Goal: Task Accomplishment & Management: Manage account settings

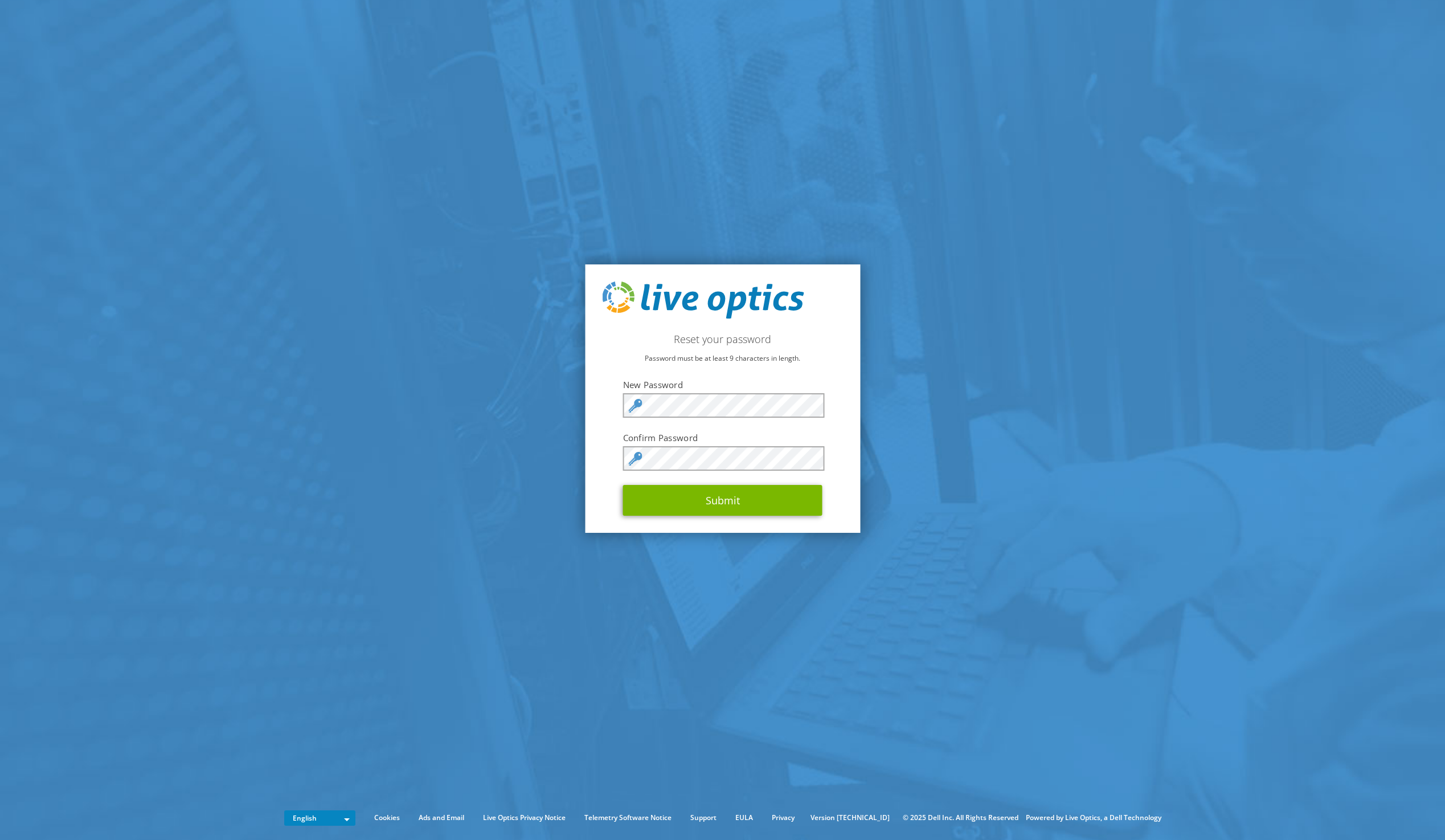
click at [226, 283] on section "Reset your password Password must be at least 9 characters in length. New Passw…" at bounding box center [722, 398] width 1445 height 797
click at [638, 494] on button "Submit" at bounding box center [723, 501] width 199 height 31
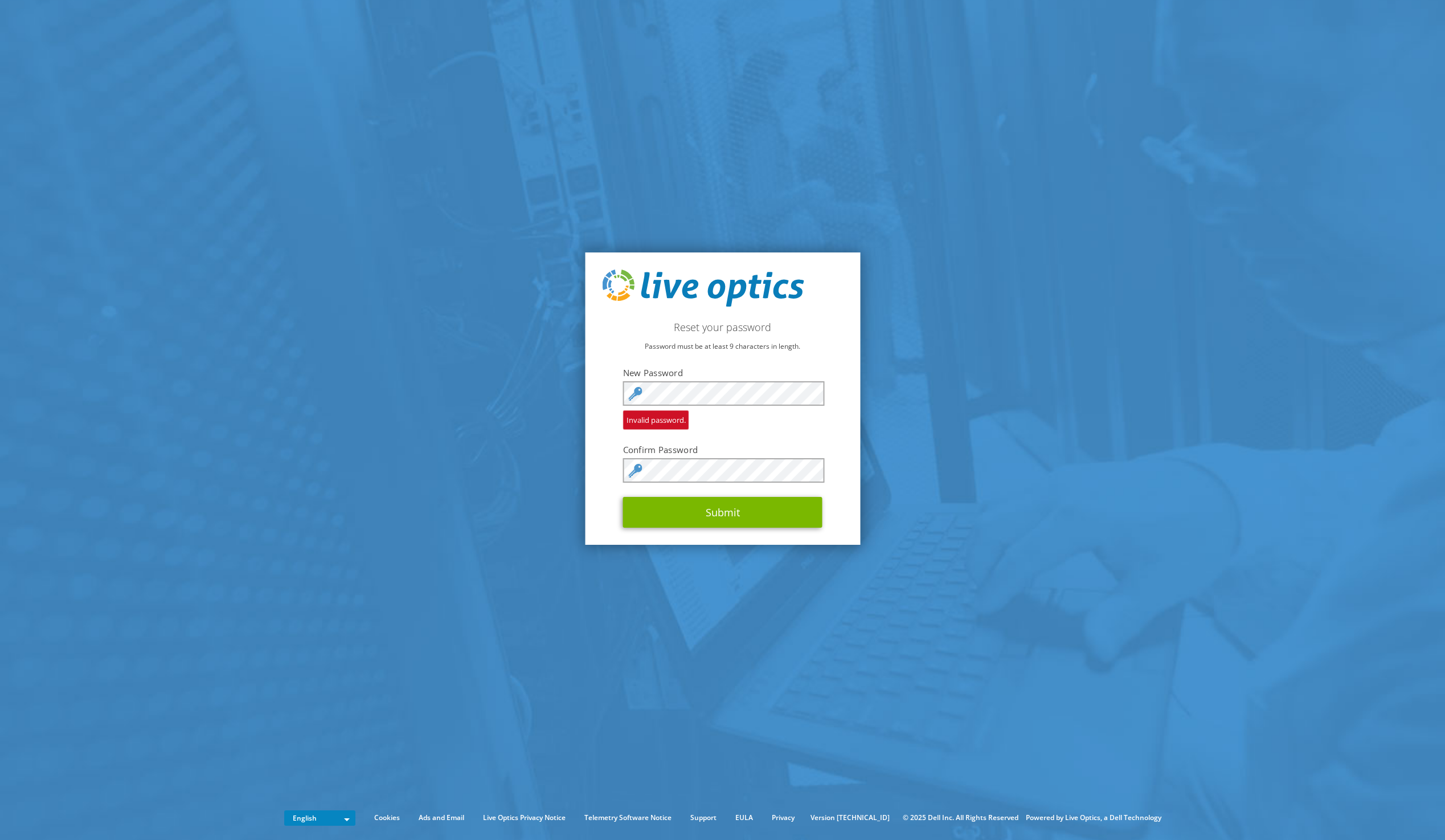
click at [809, 360] on div "Reset your password Password must be at least 9 characters in length. New Passw…" at bounding box center [722, 399] width 275 height 293
click at [841, 433] on div "Reset your password Password must be at least 9 characters in length. New Passw…" at bounding box center [722, 399] width 275 height 293
click at [776, 507] on button "Submit" at bounding box center [723, 512] width 199 height 31
click at [610, 471] on div "Reset your password Password must be at least 9 characters in length. New Passw…" at bounding box center [722, 399] width 275 height 293
click at [601, 476] on div "Reset your password Password must be at least 9 characters in length. New Passw…" at bounding box center [722, 399] width 275 height 293
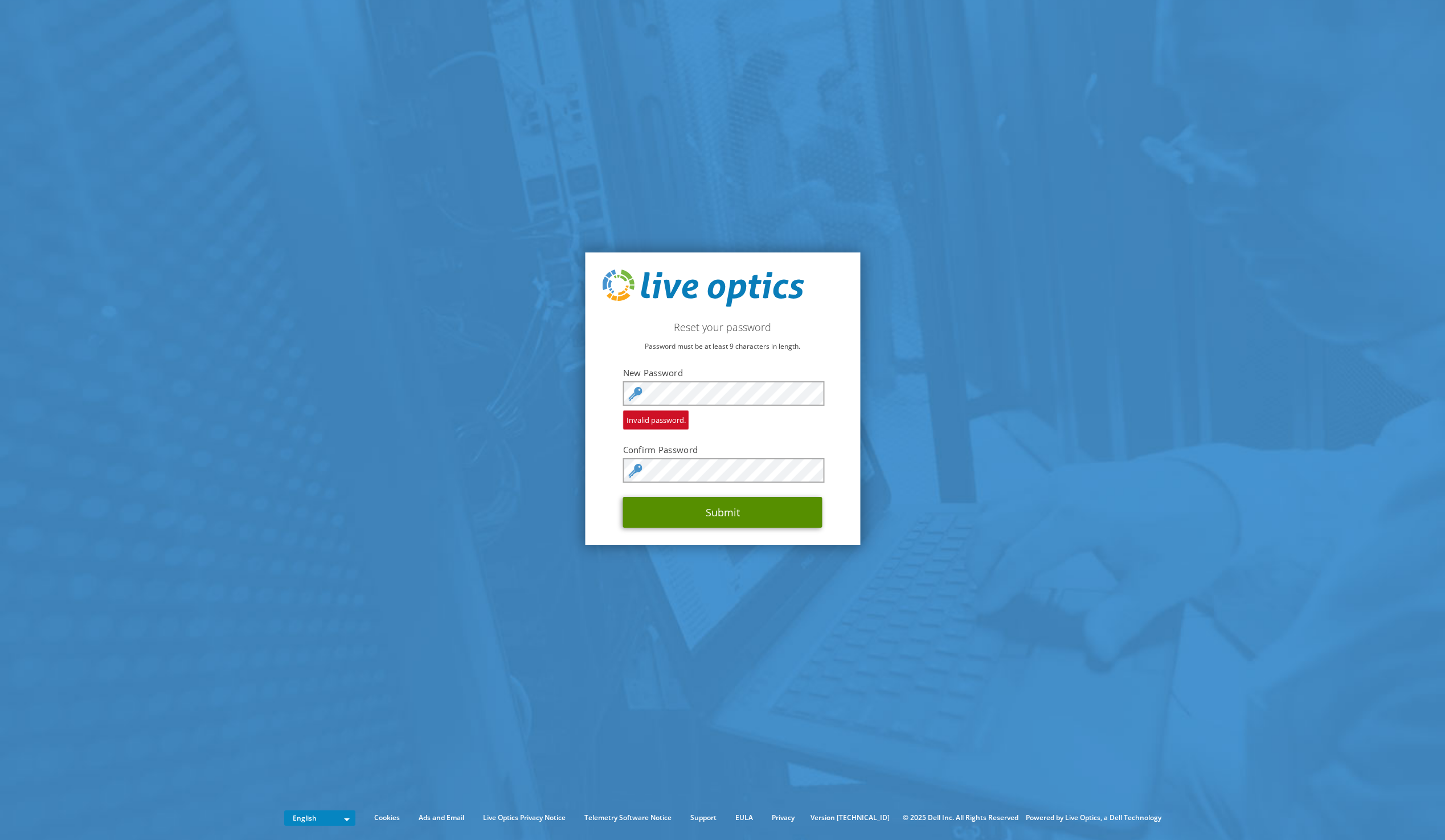
click at [708, 514] on button "Submit" at bounding box center [723, 512] width 199 height 31
